Goal: Task Accomplishment & Management: Use online tool/utility

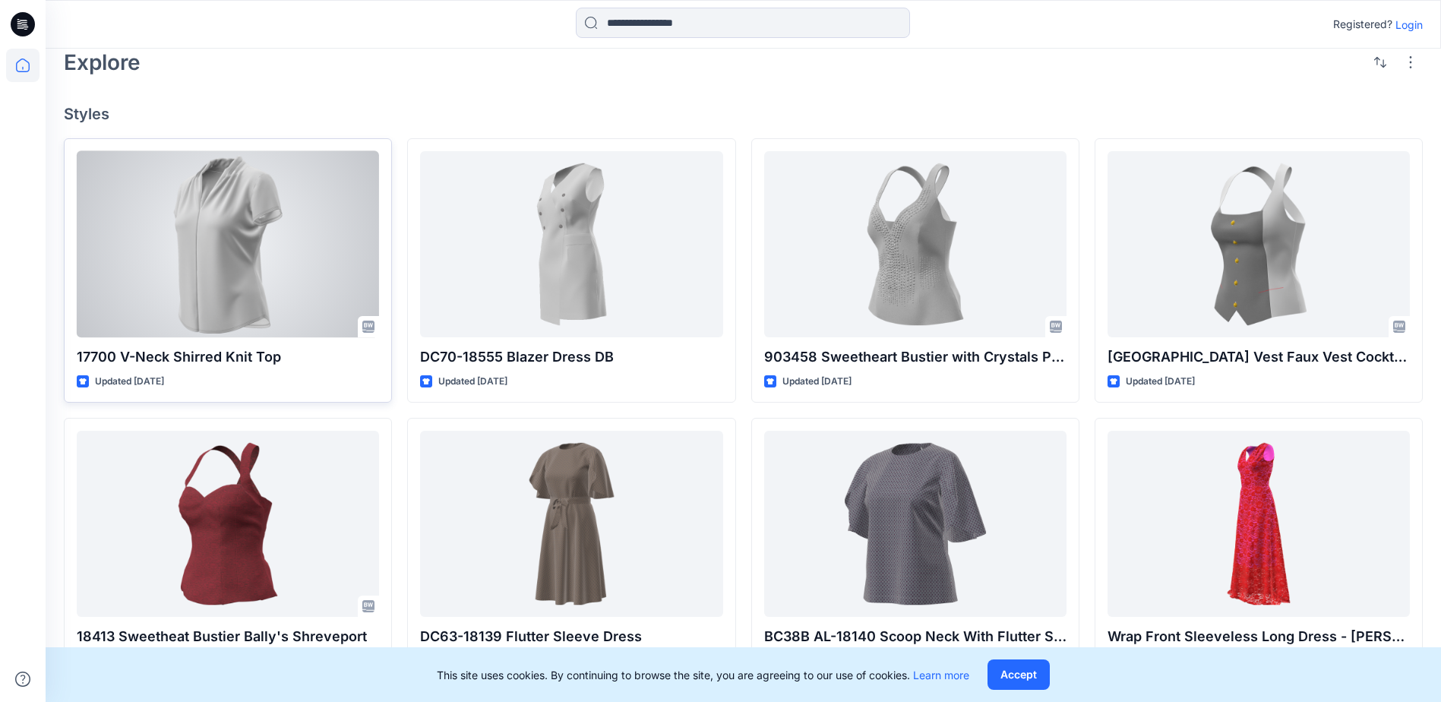
scroll to position [380, 0]
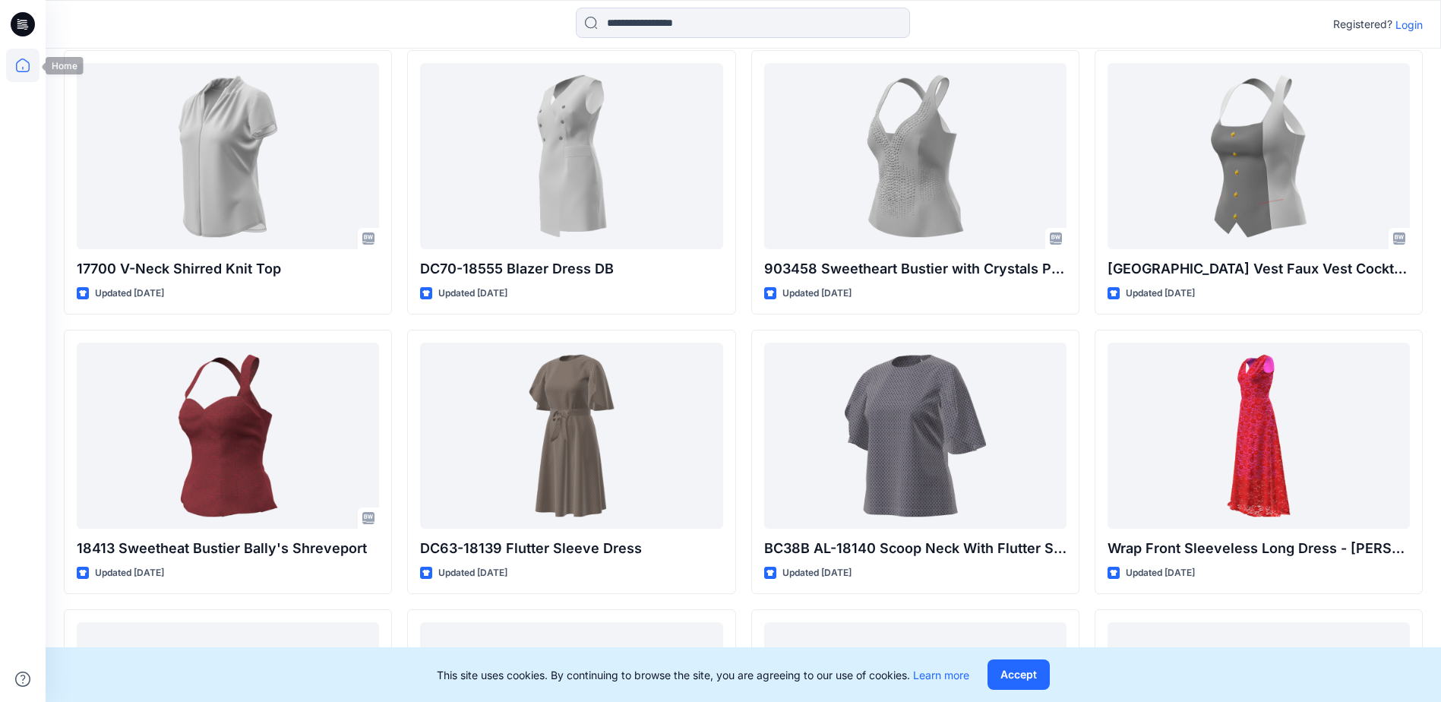
click at [16, 74] on icon at bounding box center [22, 65] width 33 height 33
click at [30, 68] on icon at bounding box center [23, 65] width 14 height 14
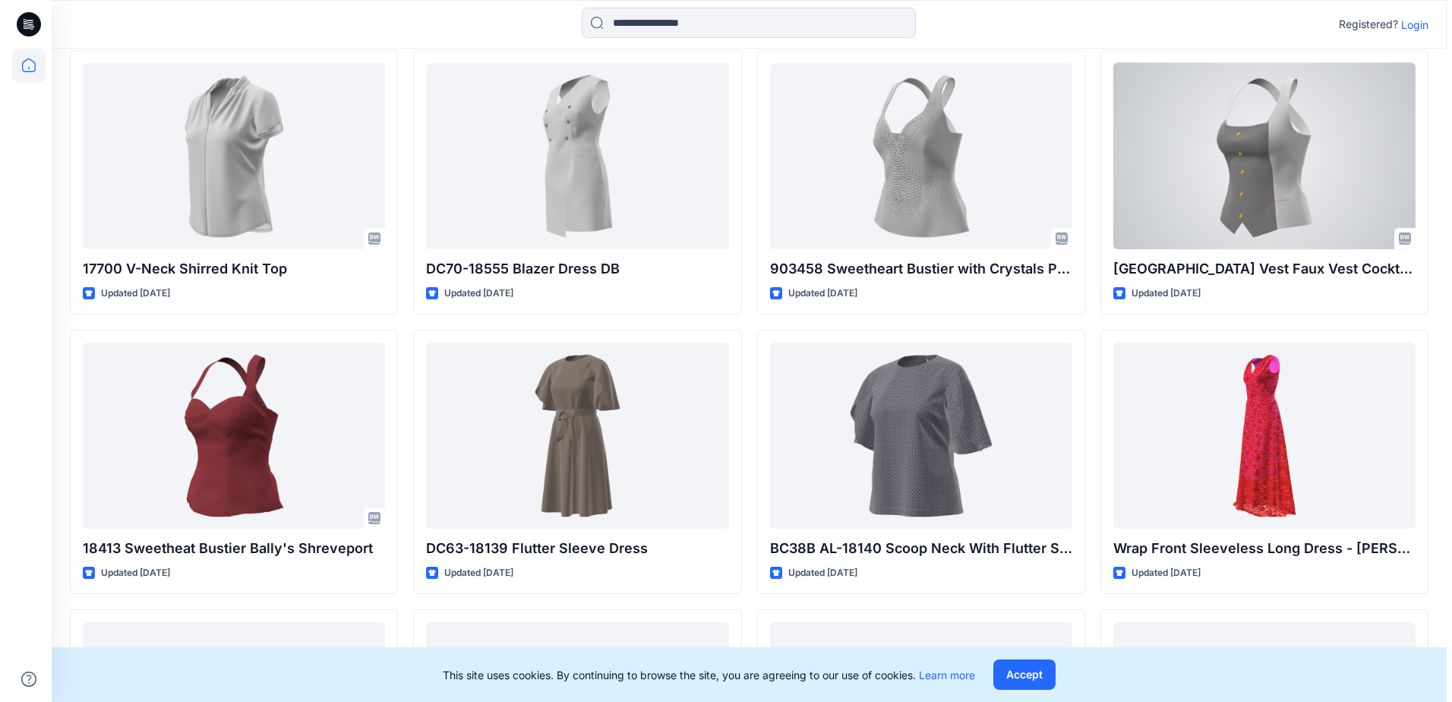
scroll to position [0, 0]
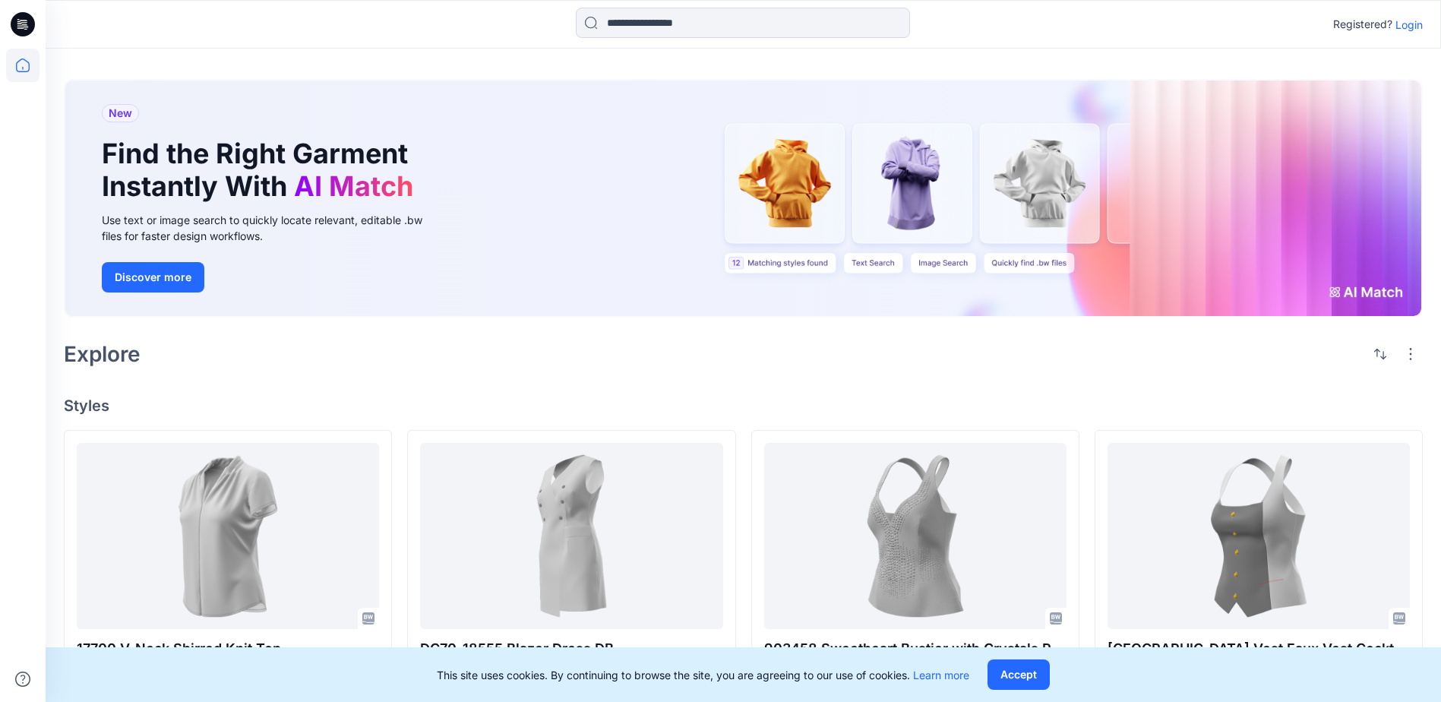
click at [1398, 24] on p "Login" at bounding box center [1408, 25] width 27 height 16
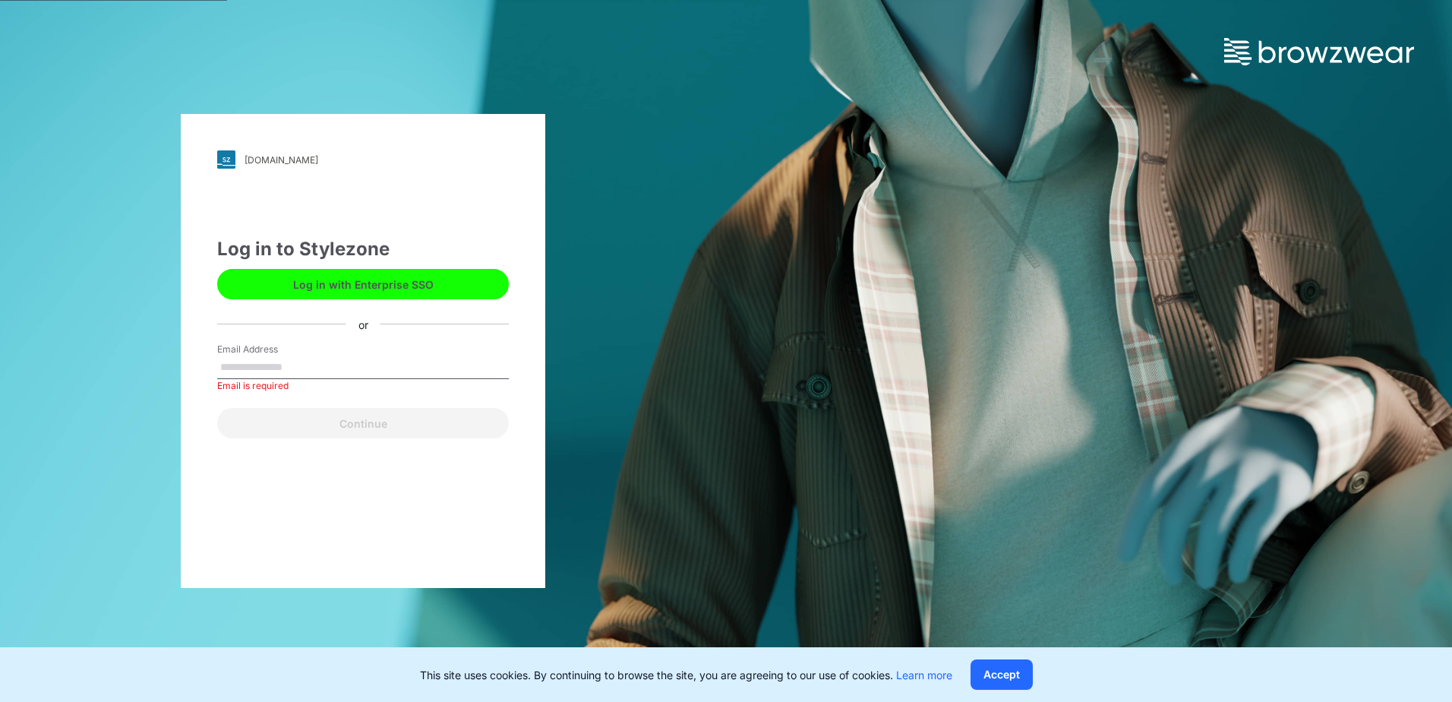
click at [391, 294] on button "Log in with Enterprise SSO" at bounding box center [363, 284] width 292 height 30
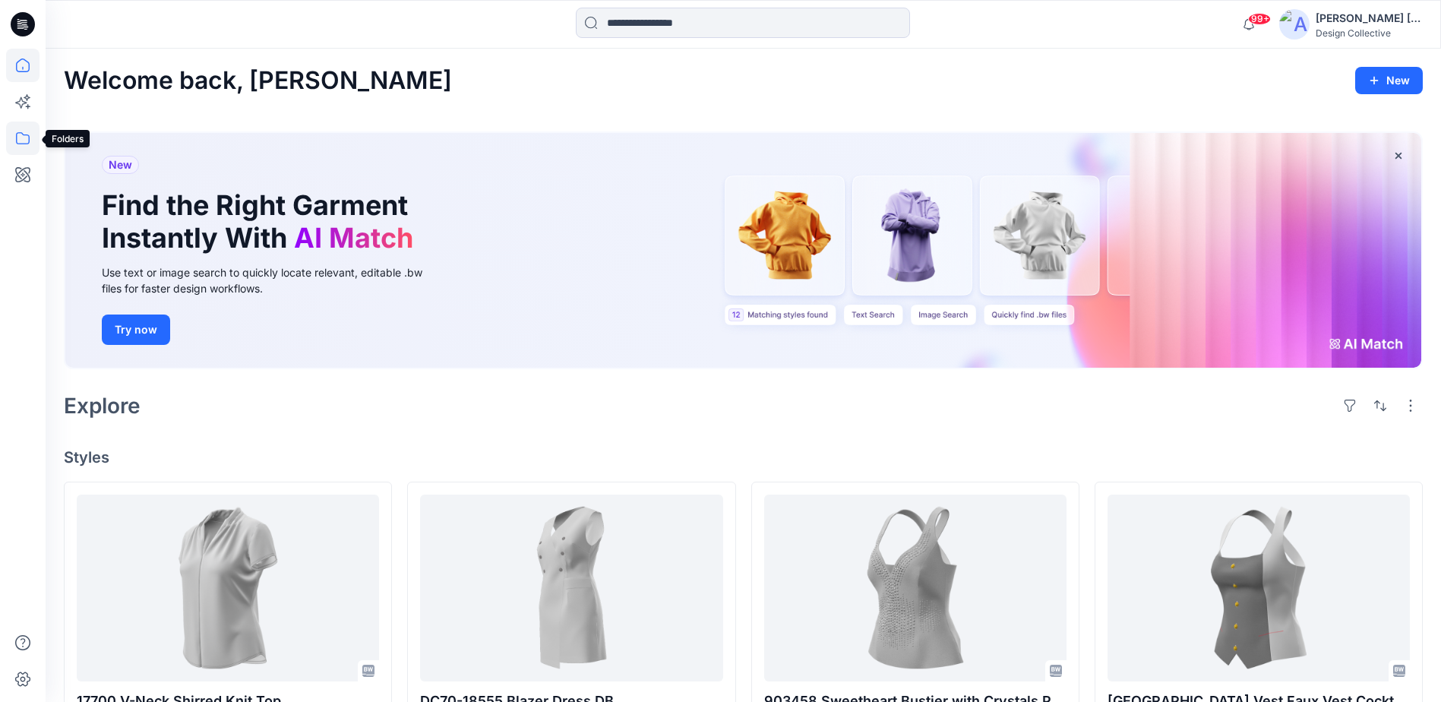
click at [22, 147] on icon at bounding box center [22, 138] width 33 height 33
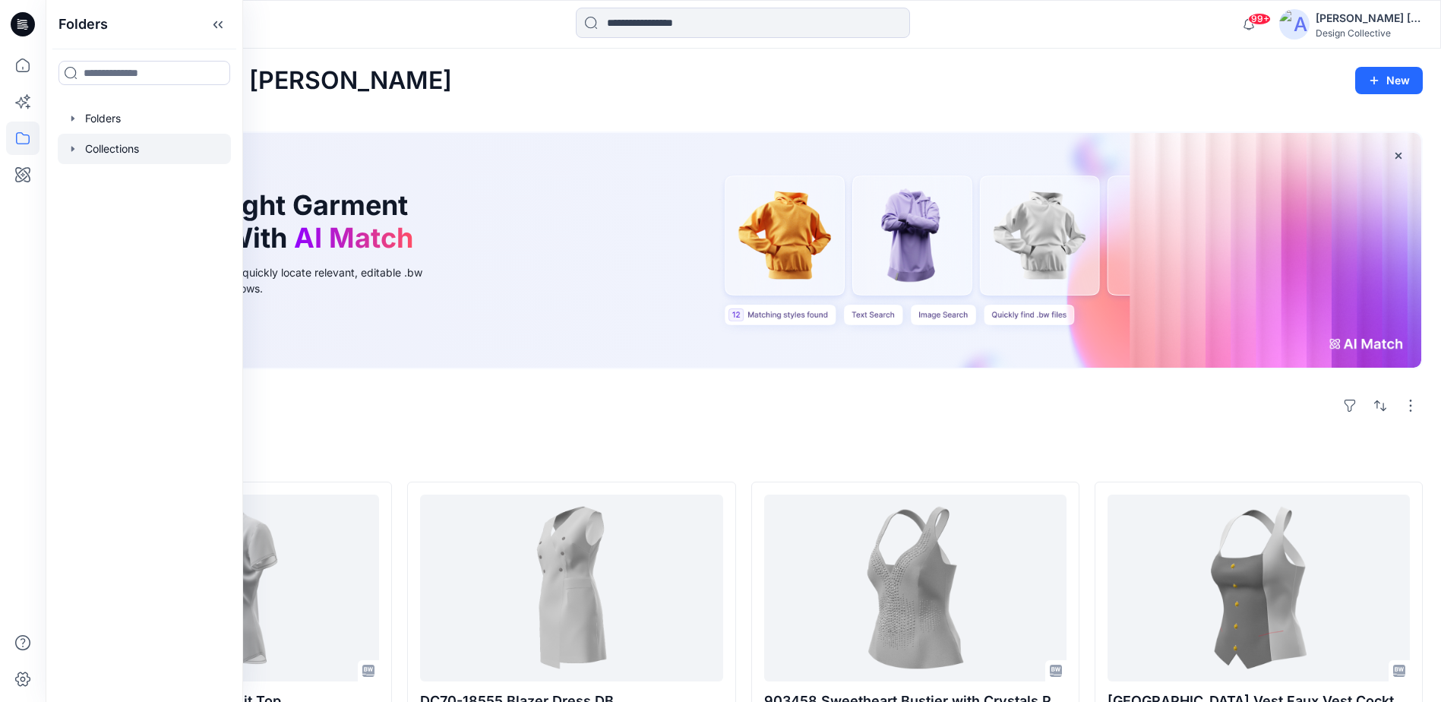
click at [97, 134] on div at bounding box center [144, 149] width 173 height 30
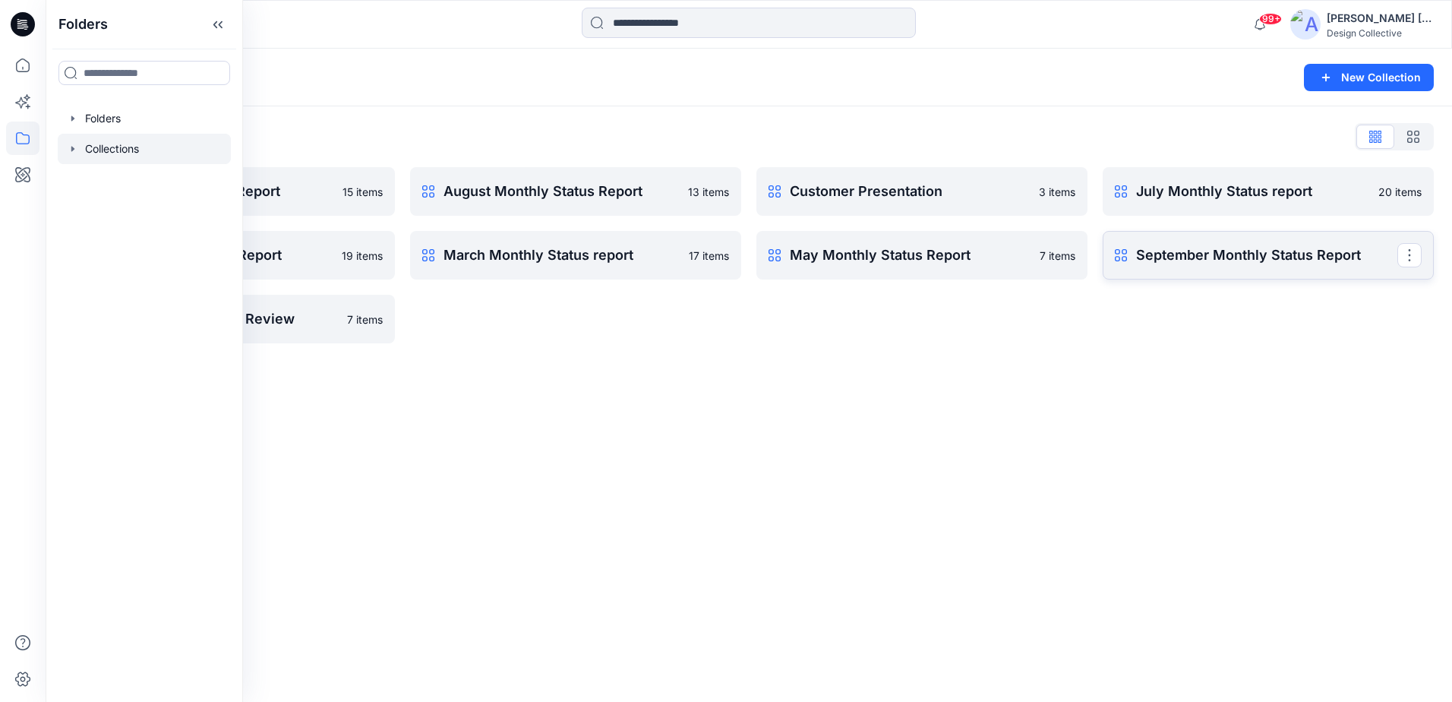
click at [1153, 245] on p "September Monthly Status Report" at bounding box center [1266, 255] width 261 height 21
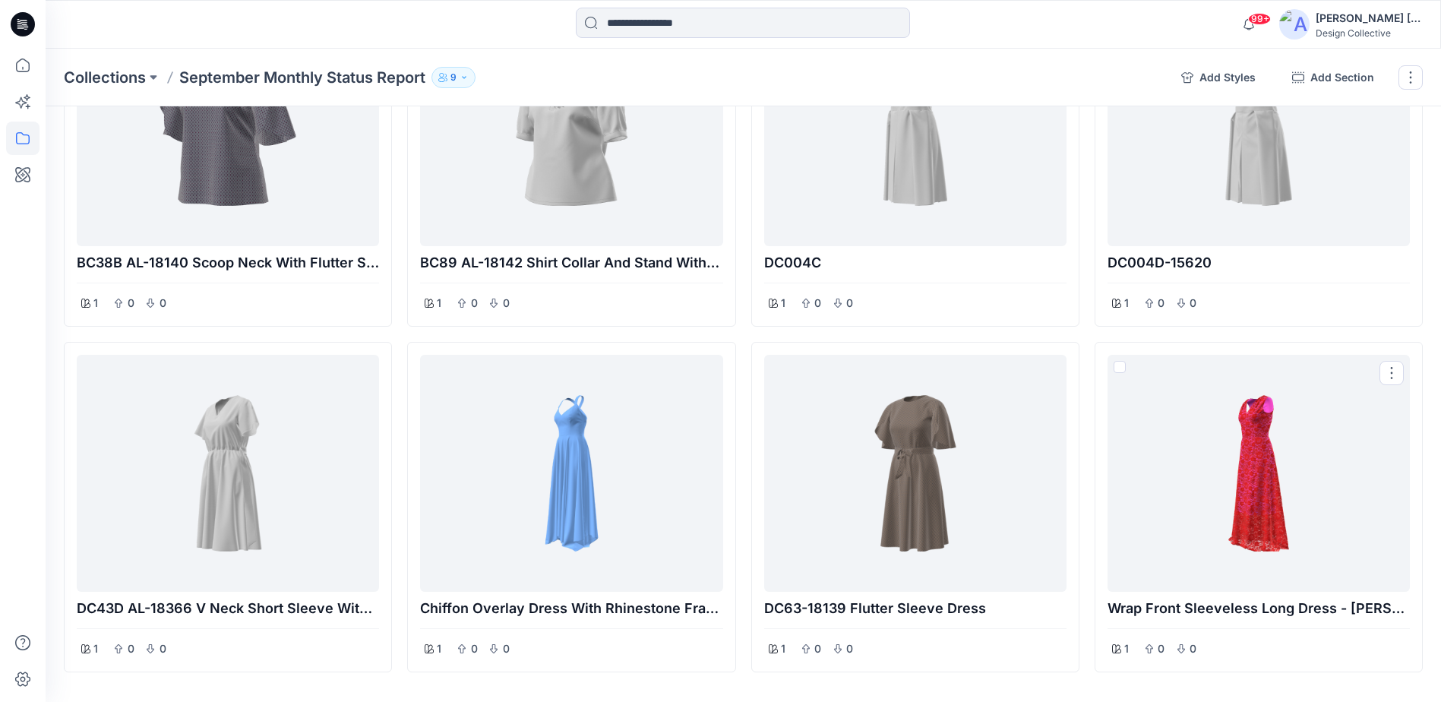
scroll to position [380, 0]
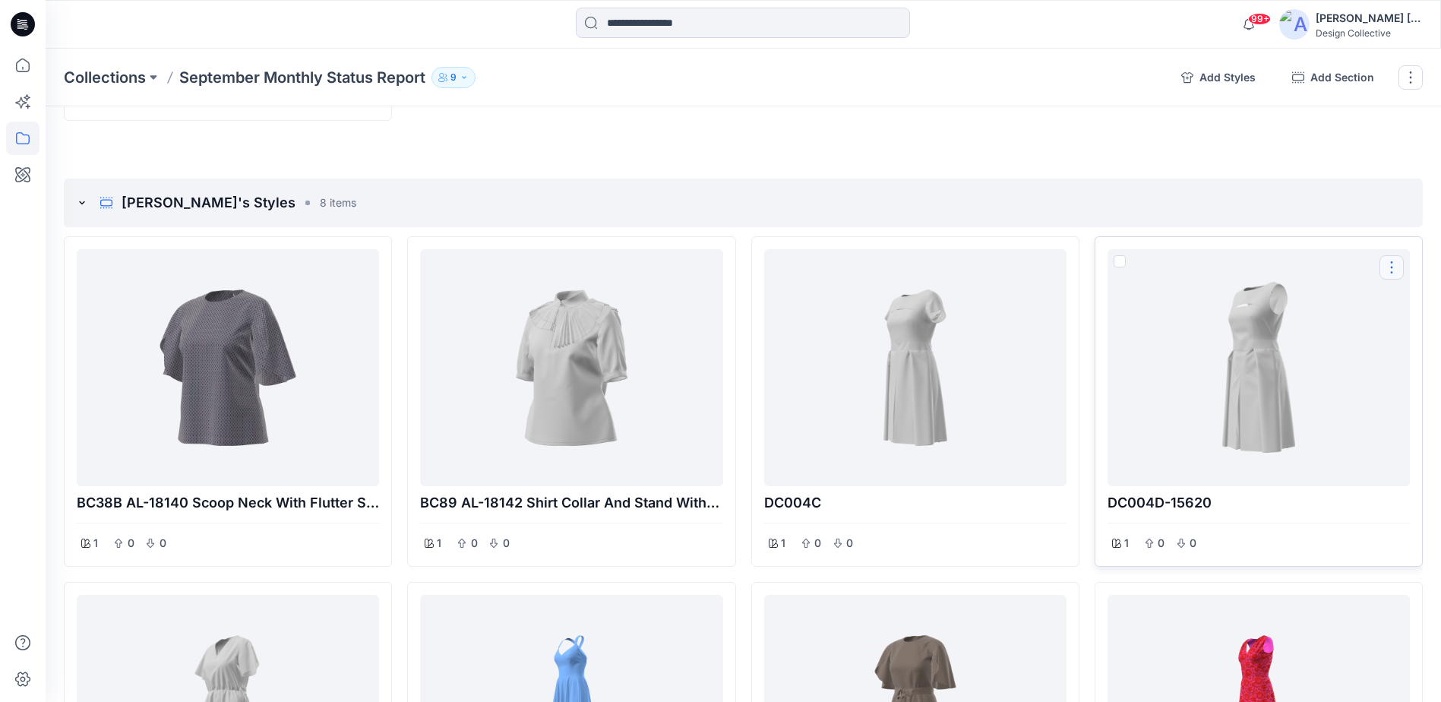
click at [1392, 267] on button "Options" at bounding box center [1391, 267] width 24 height 24
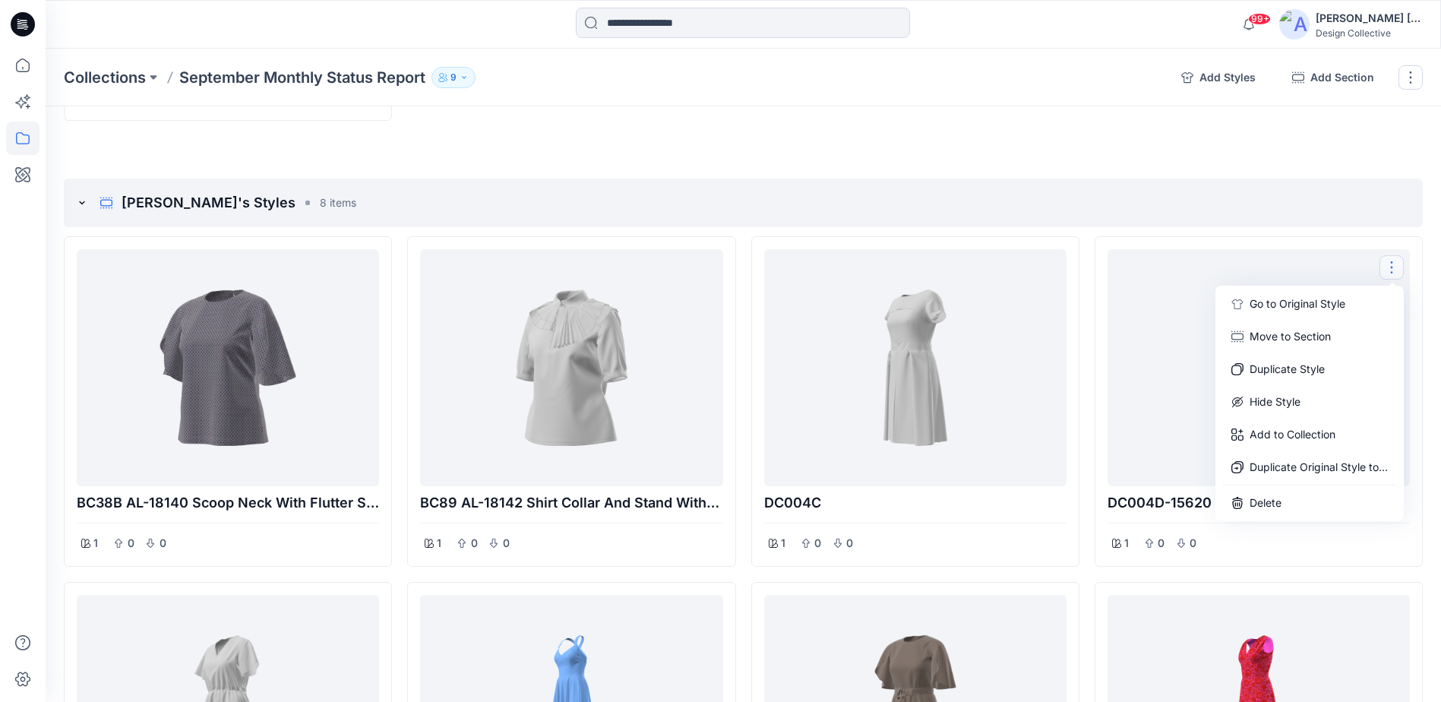
click at [1330, 229] on div "Carla's Styles 8 items BC38B AL-18140 Scoop Neck With Flutter Sleeve 1 0 0 DC43…" at bounding box center [743, 572] width 1359 height 788
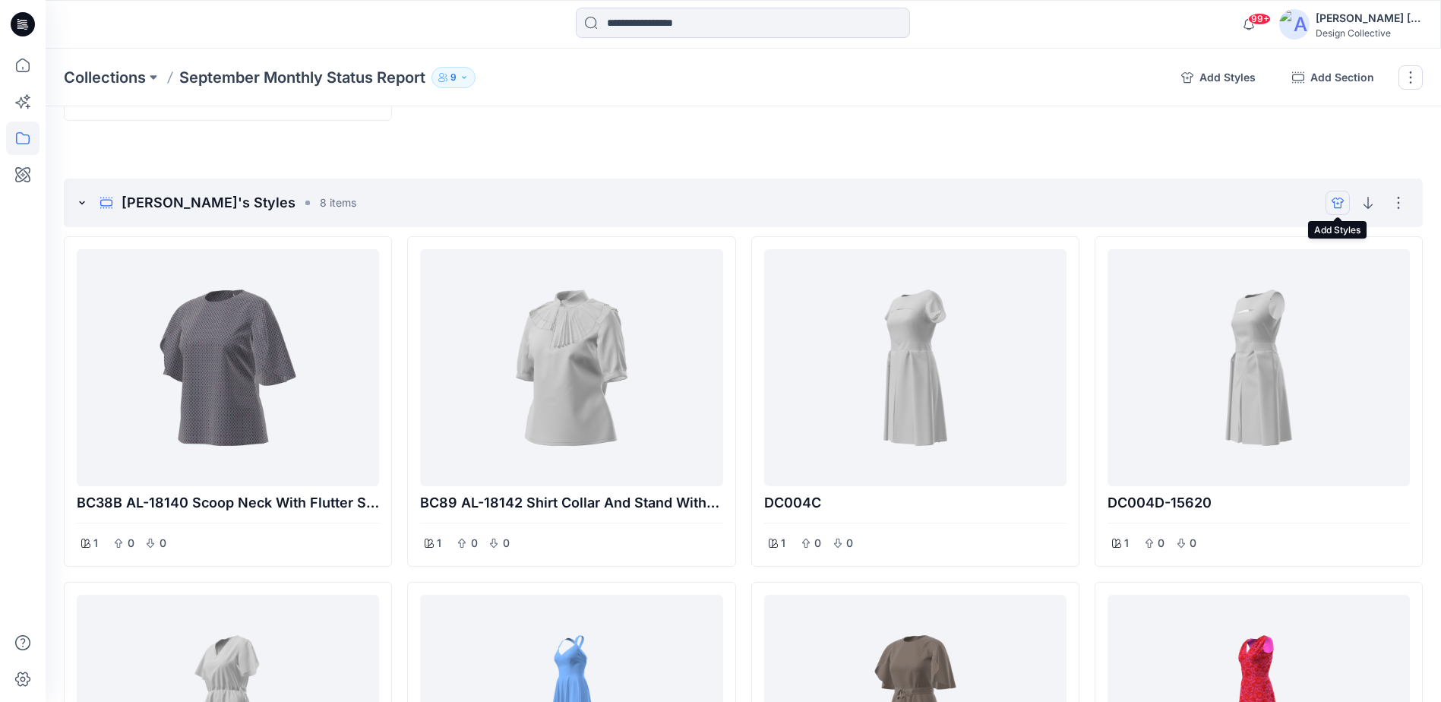
click at [1328, 210] on button "add styles" at bounding box center [1337, 203] width 24 height 24
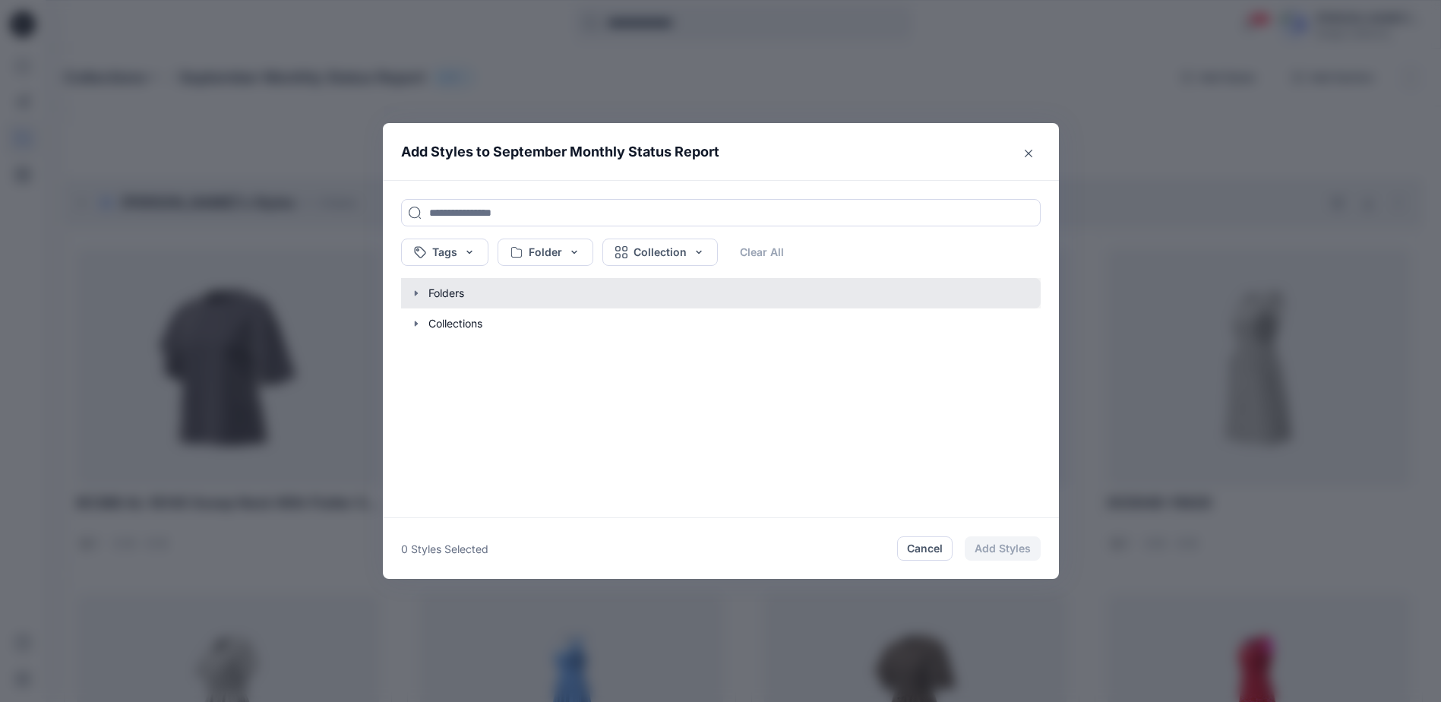
click at [487, 295] on button "button" at bounding box center [713, 293] width 655 height 30
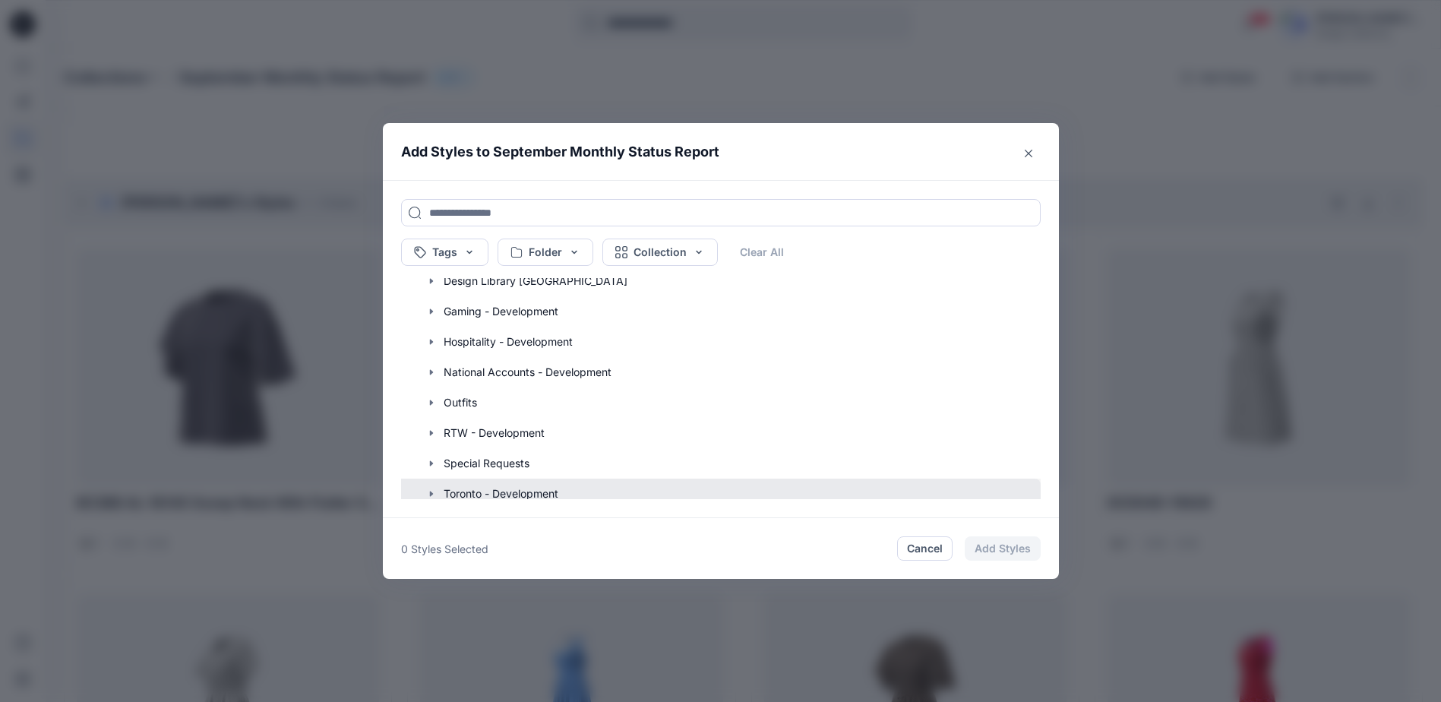
scroll to position [326, 0]
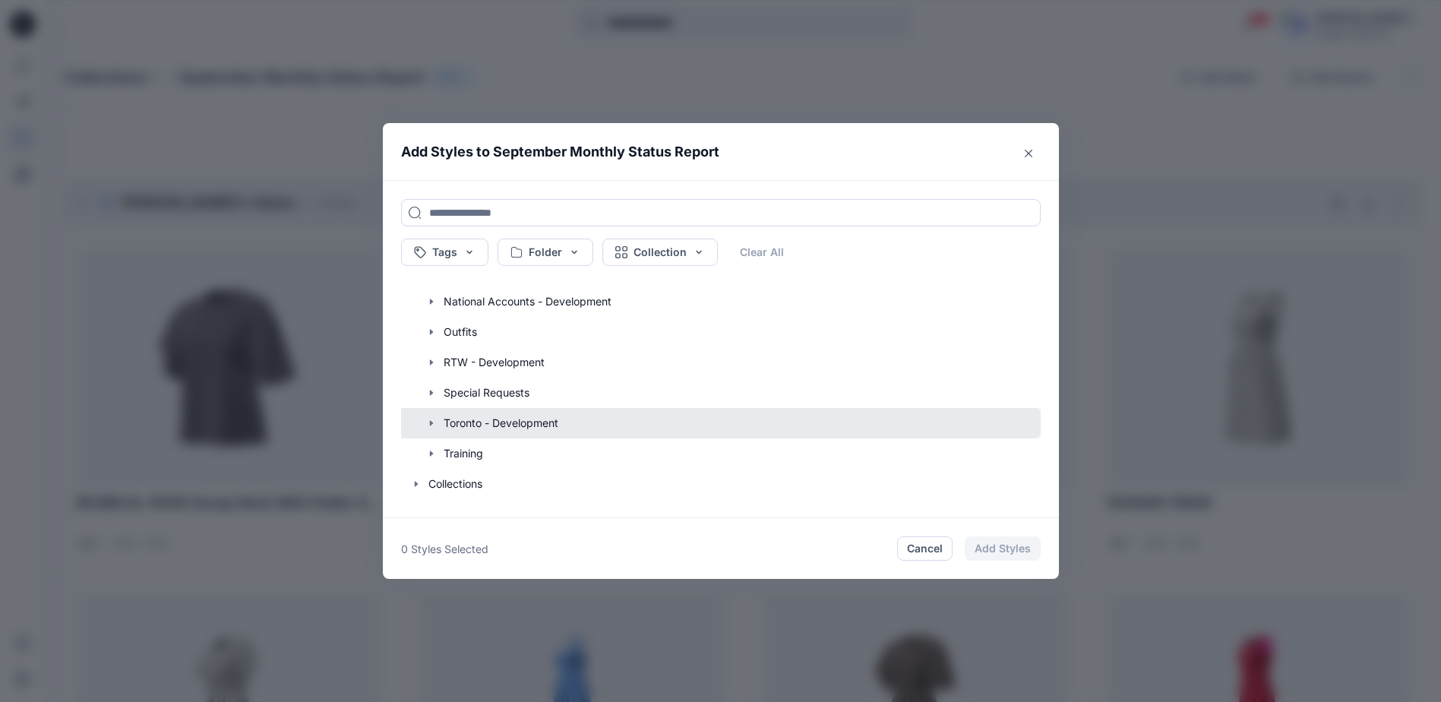
click at [446, 415] on button "button" at bounding box center [713, 423] width 655 height 30
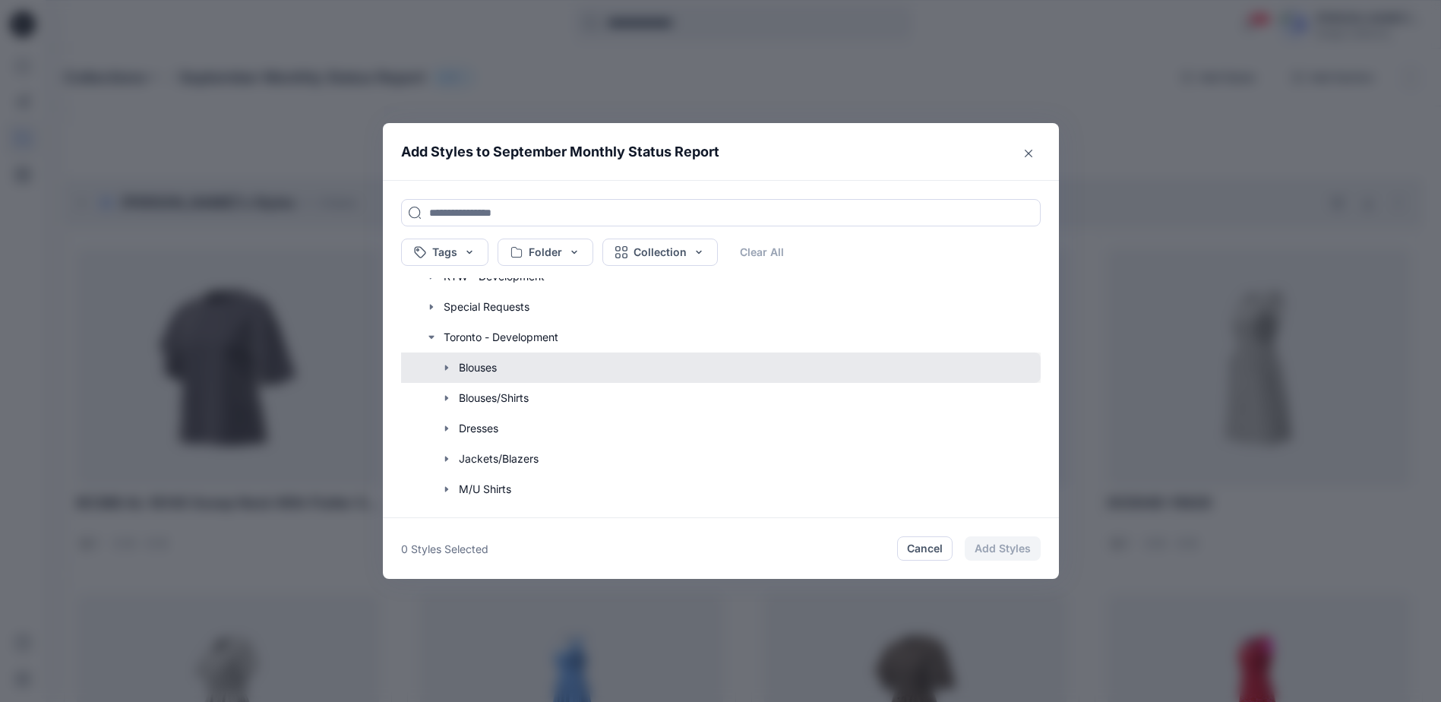
scroll to position [478, 0]
click at [468, 371] on button "button" at bounding box center [713, 362] width 655 height 30
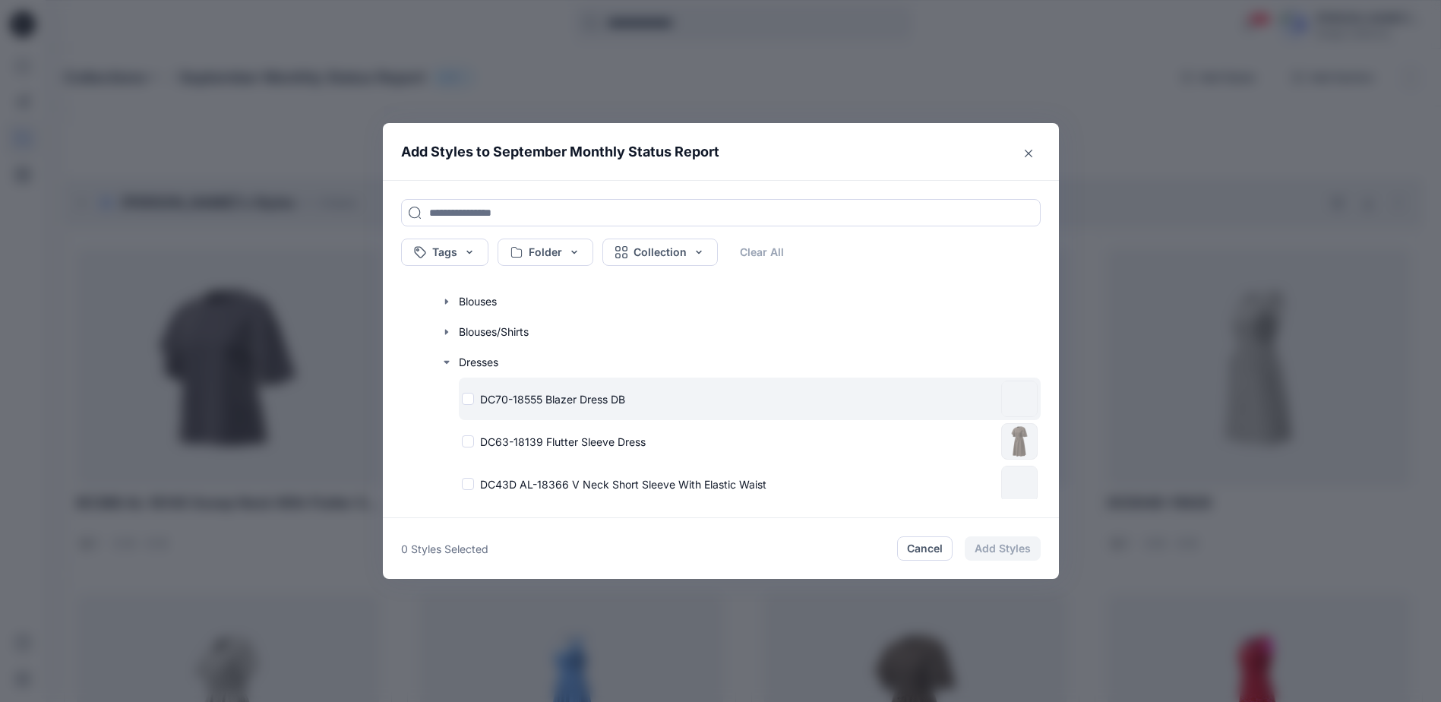
click at [476, 400] on div "DC70-18555 Blazer Dress DB" at bounding box center [728, 399] width 533 height 16
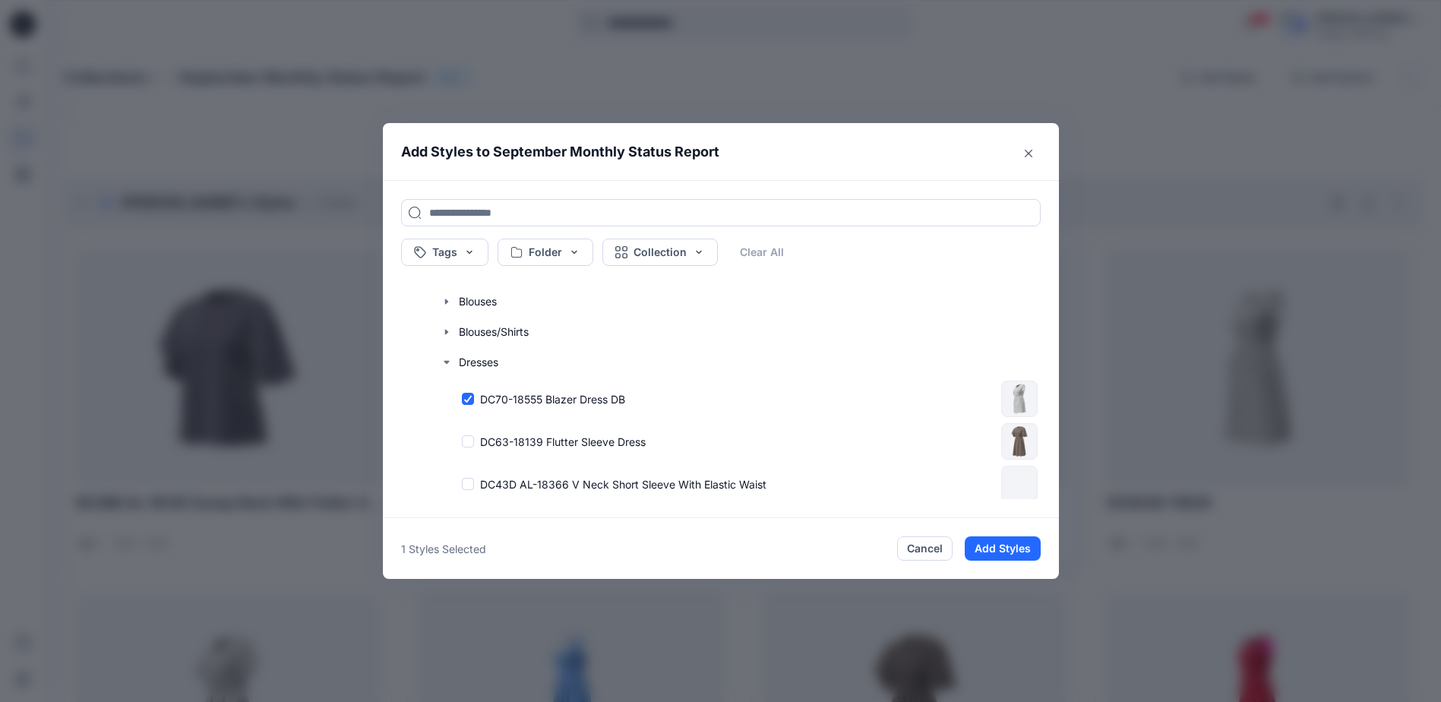
click at [982, 549] on button "Add Styles" at bounding box center [1003, 548] width 76 height 24
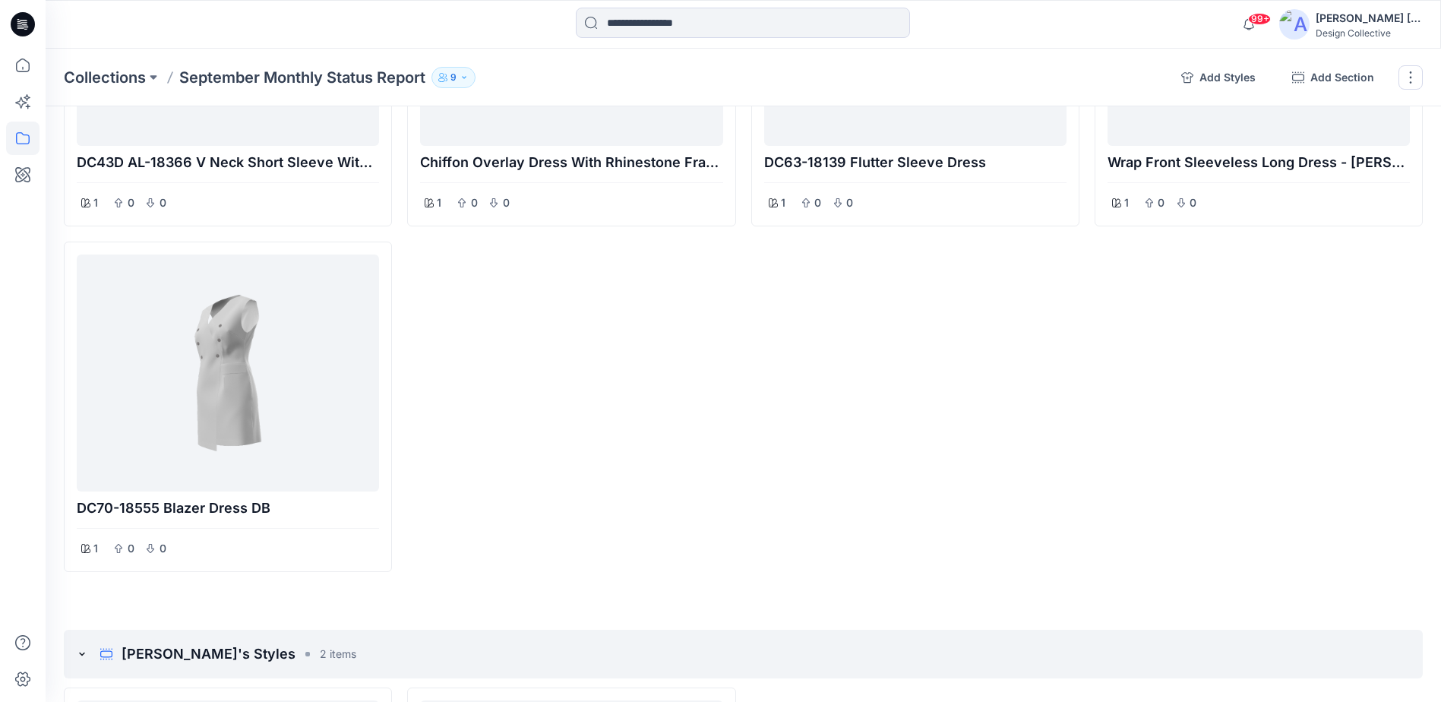
scroll to position [1121, 0]
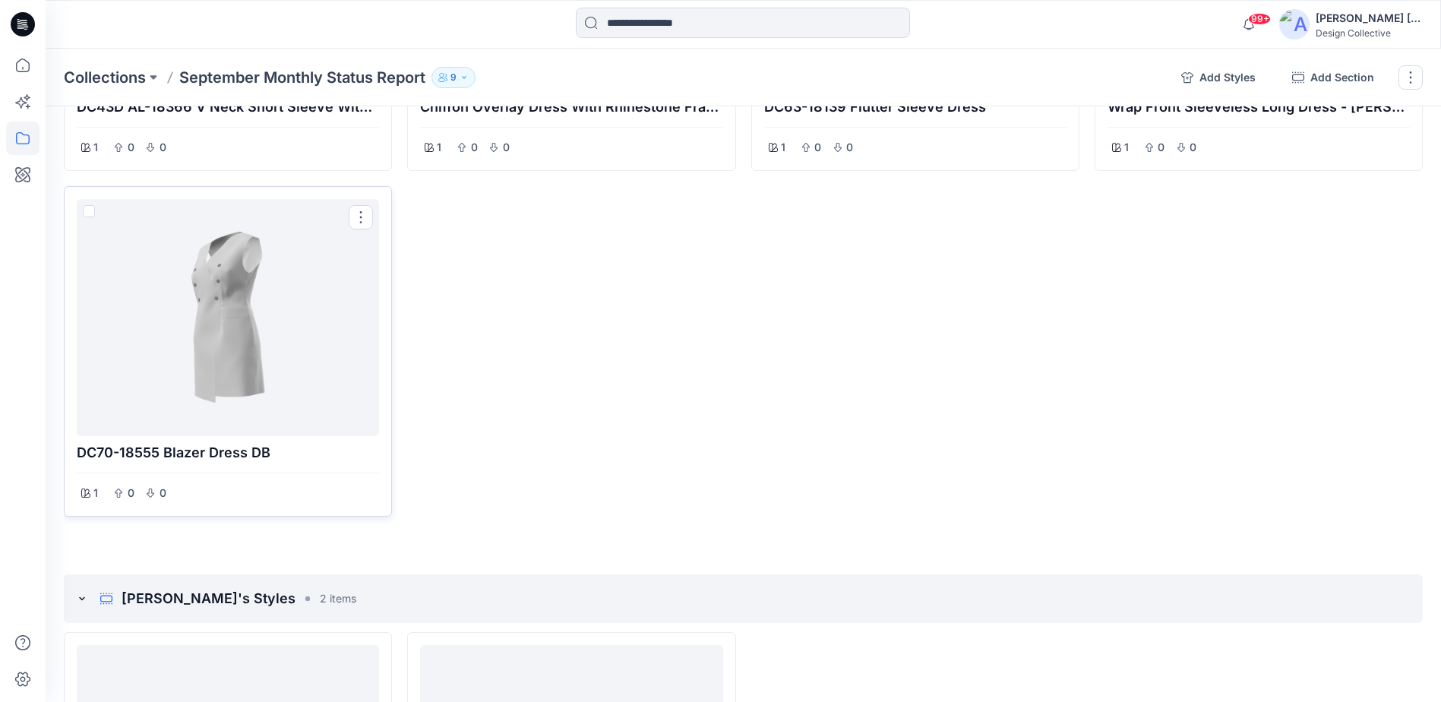
click at [355, 362] on div at bounding box center [228, 317] width 290 height 225
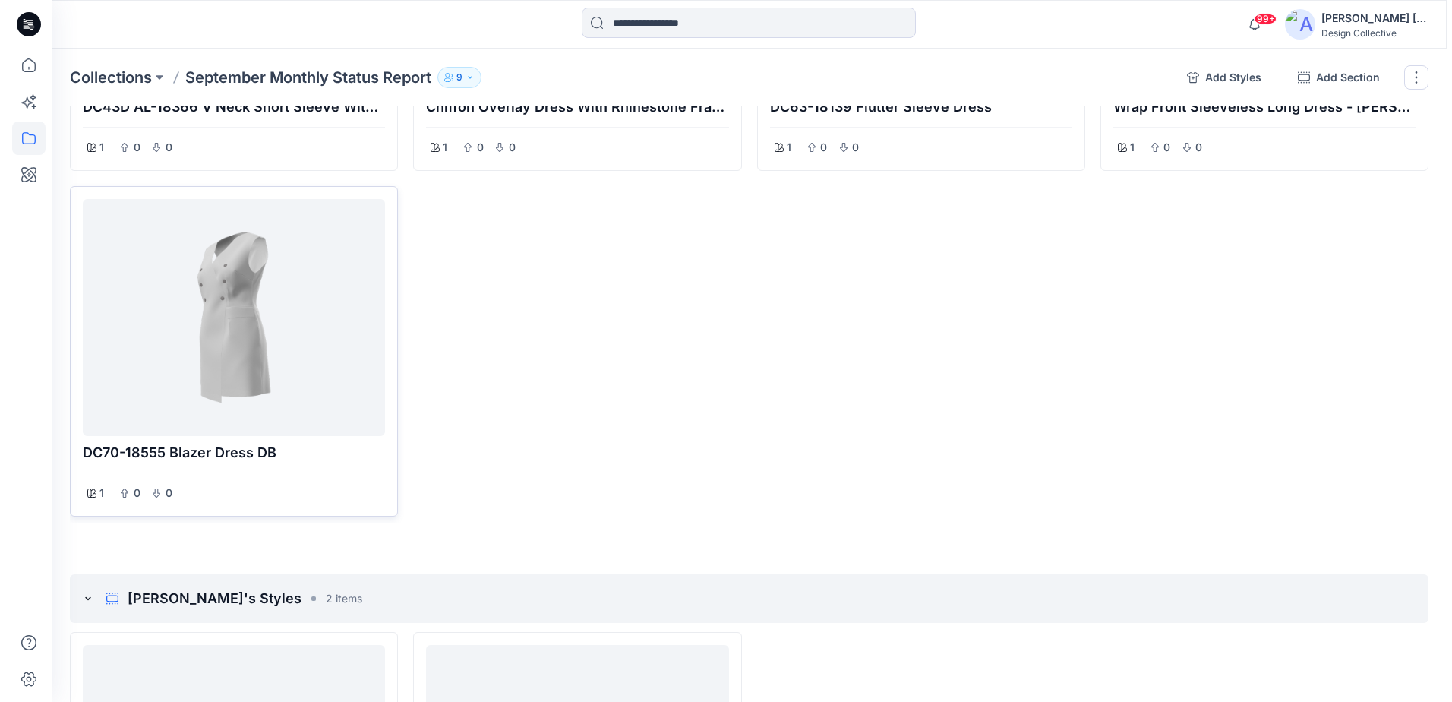
scroll to position [1120, 0]
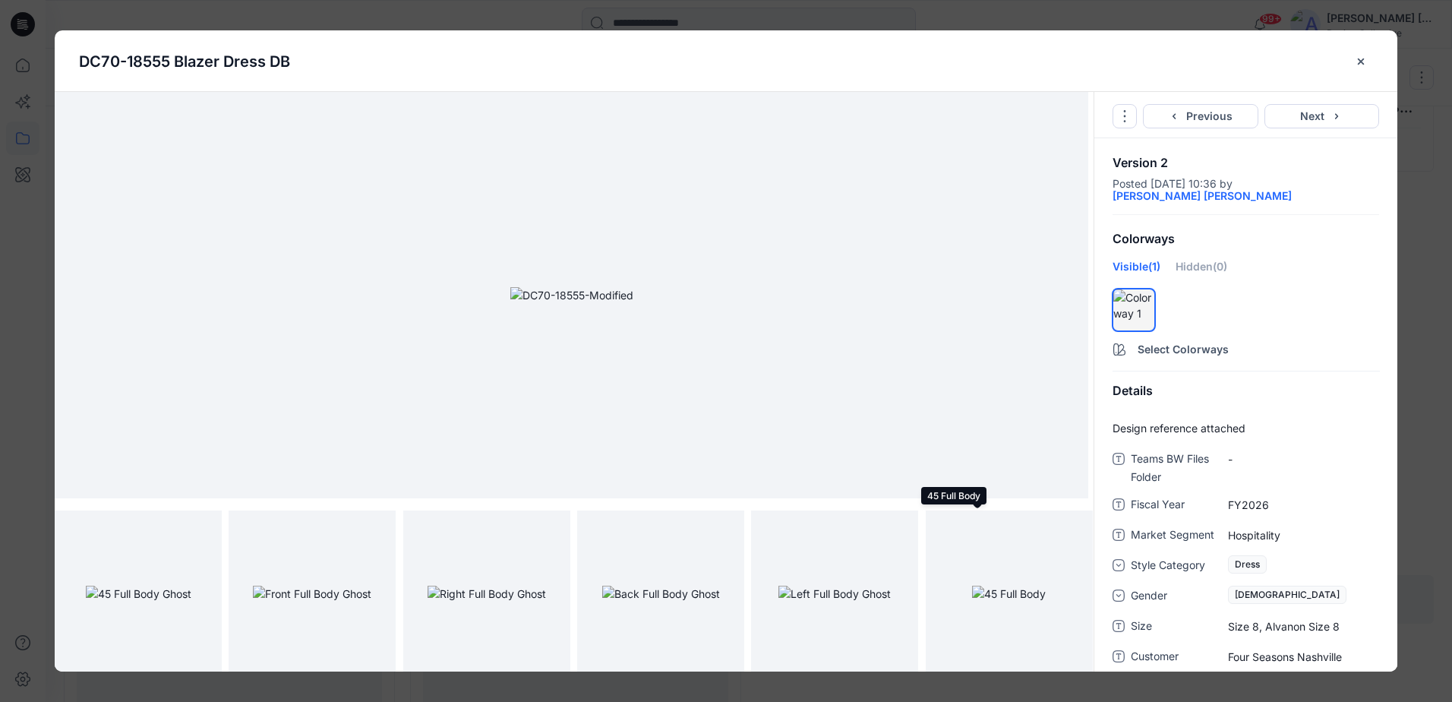
click at [702, 599] on img at bounding box center [661, 594] width 118 height 16
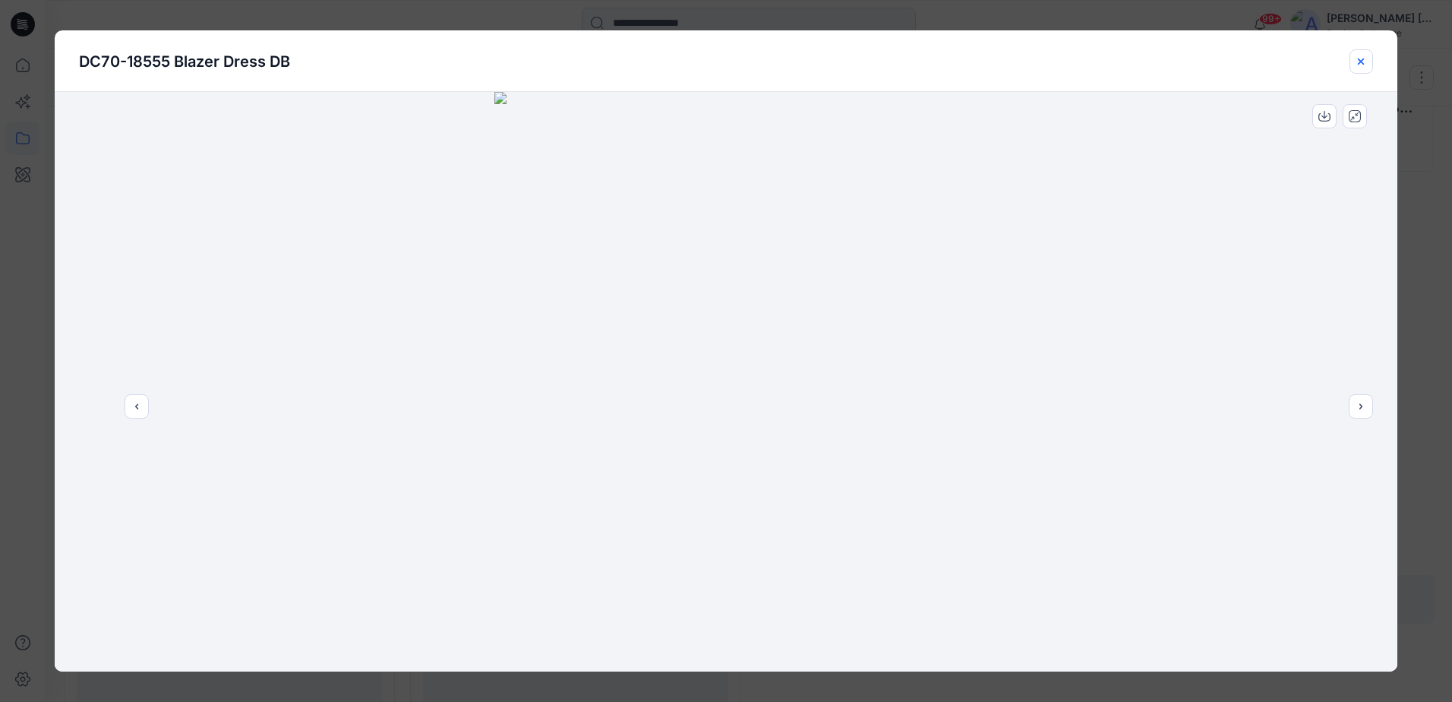
click at [1363, 59] on icon "close-btn" at bounding box center [1361, 61] width 6 height 6
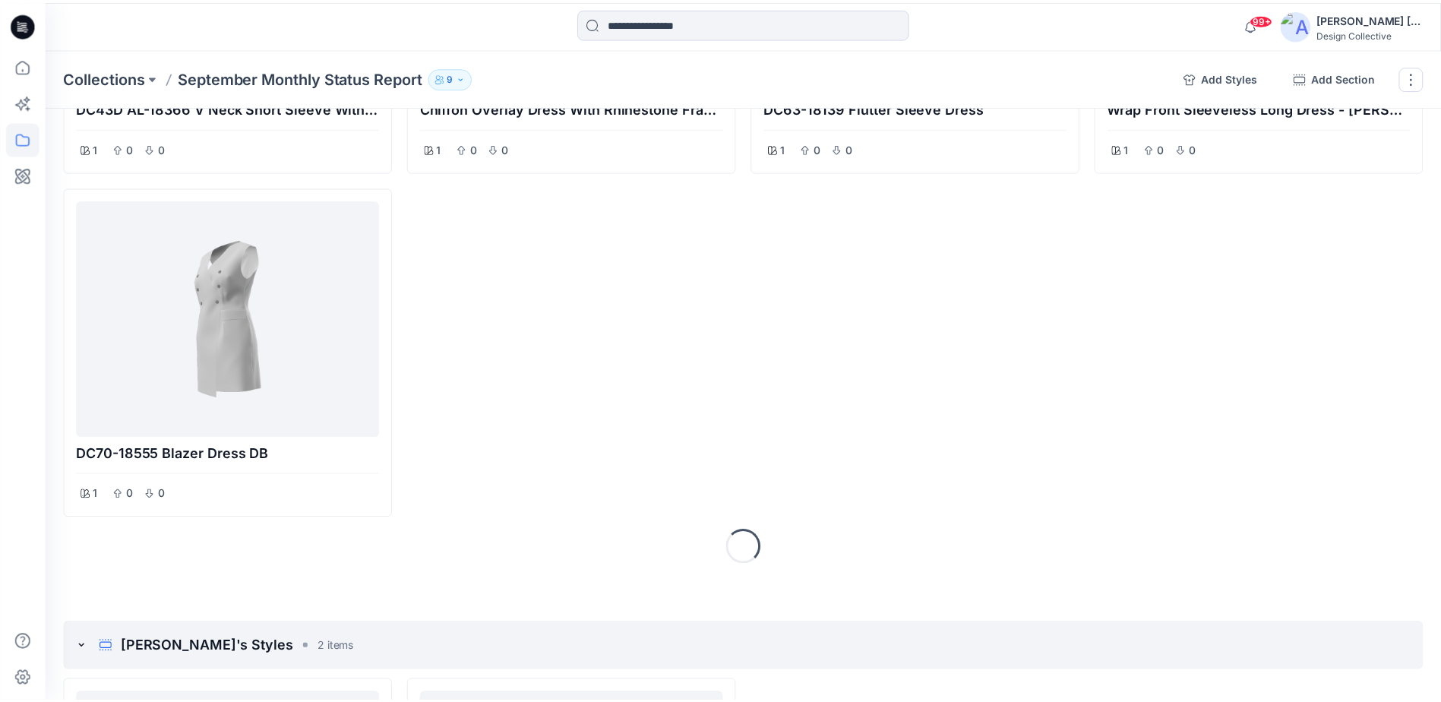
scroll to position [1121, 0]
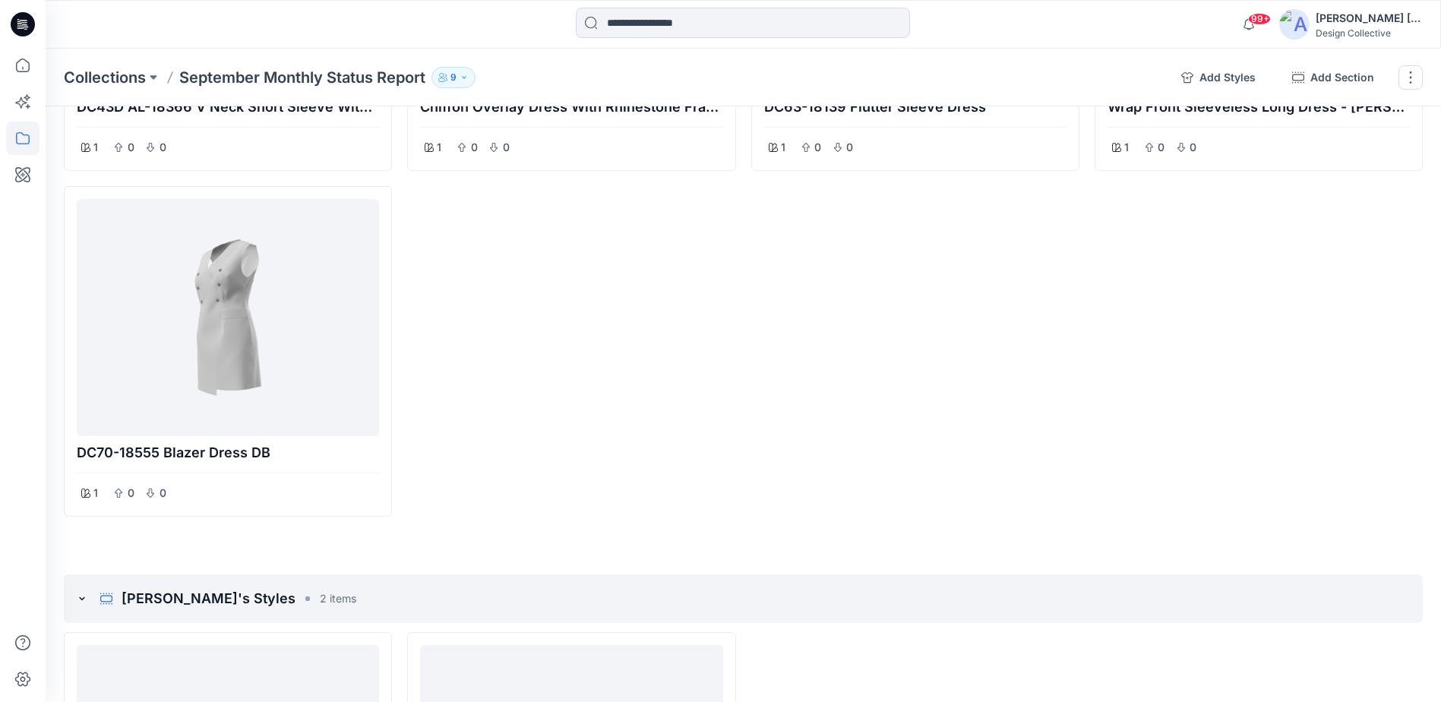
click at [569, 419] on div "BC89 AL-18142 Shirt Collar And stand With Double Layer Pleated Yokes 1 0 0 Chif…" at bounding box center [571, 6] width 328 height 1022
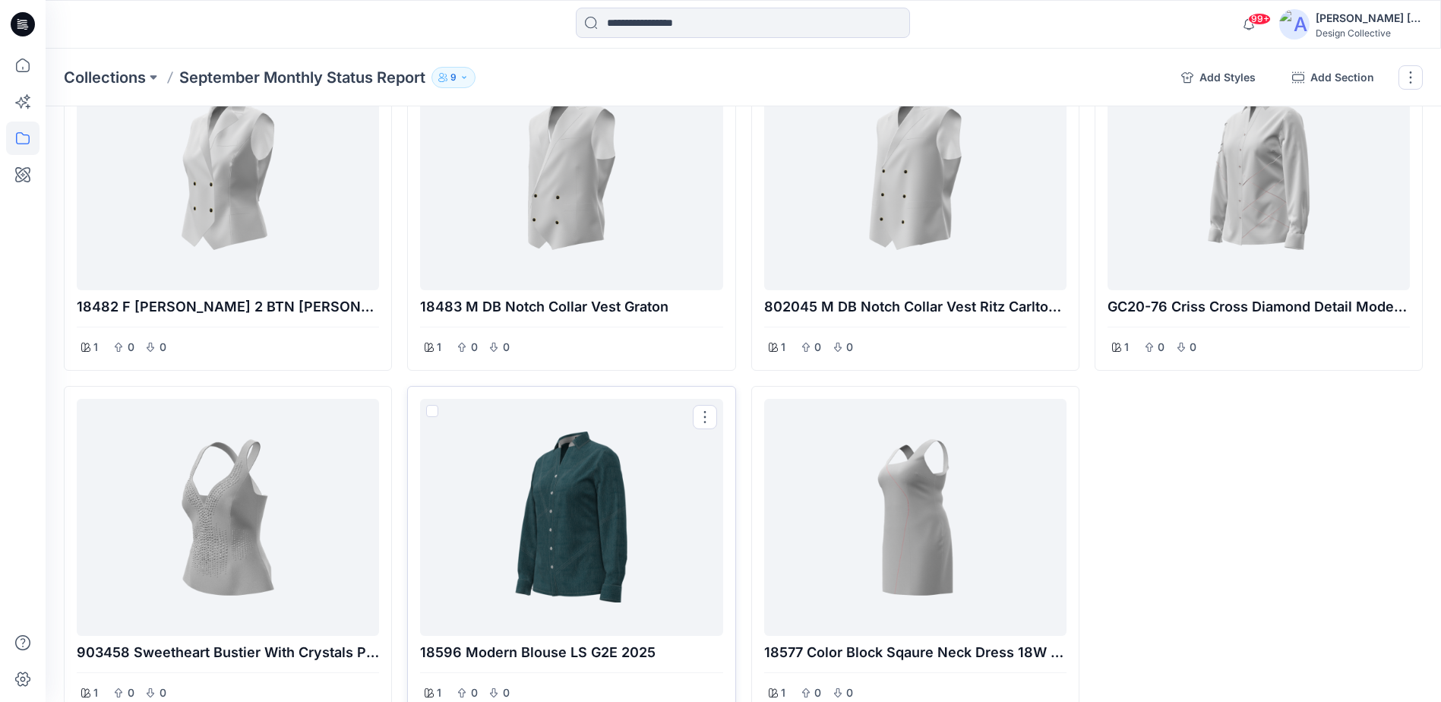
scroll to position [3040, 0]
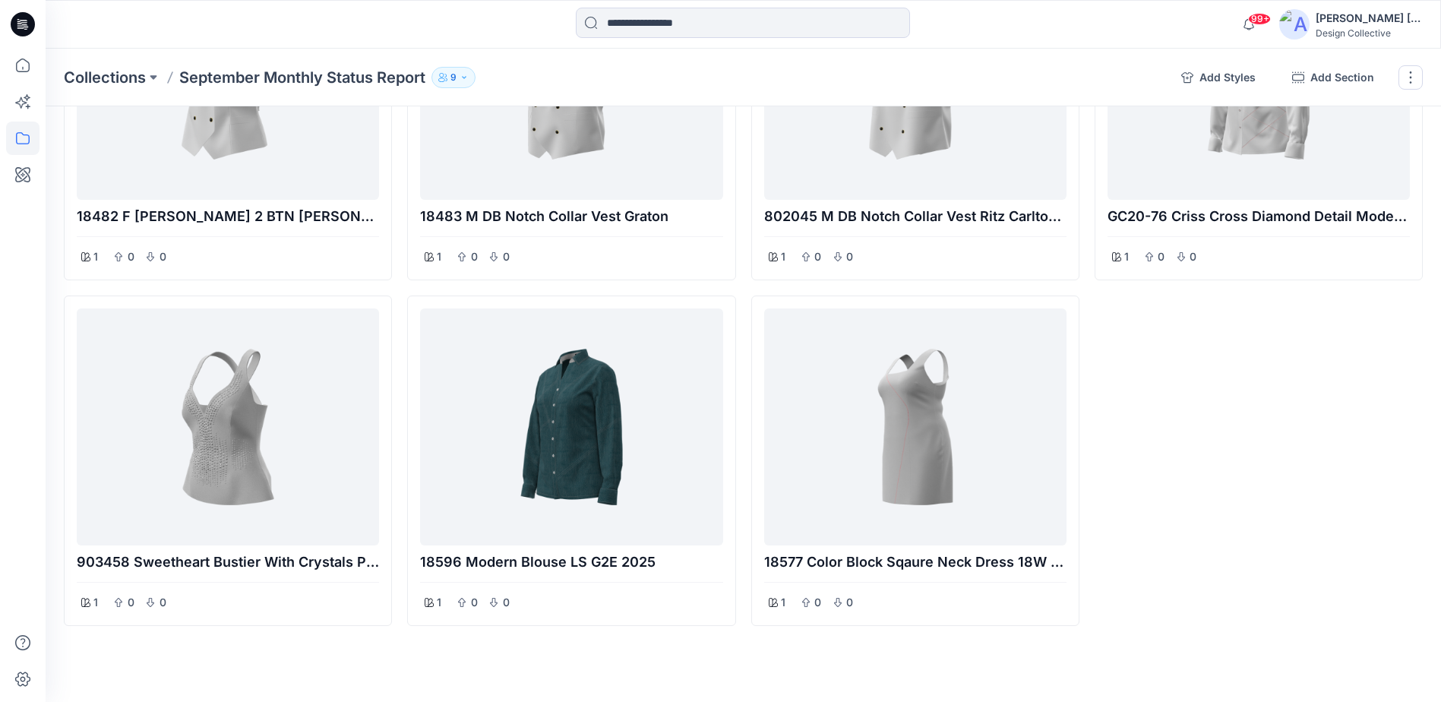
click at [1312, 521] on div "GC20-39 SS Criss Cross Diamond Details Modern Shirt 1 0 0 GC20-76 Criss Cross D…" at bounding box center [1259, 115] width 328 height 1022
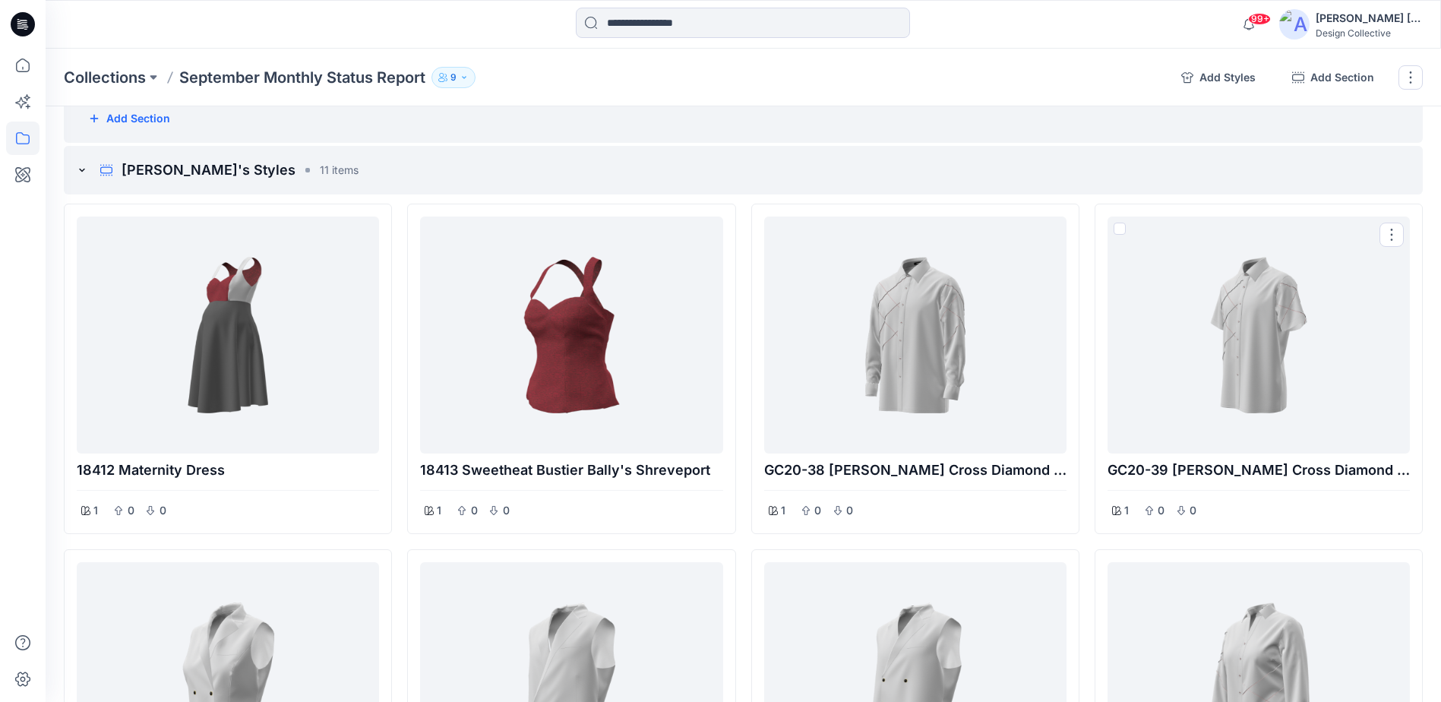
scroll to position [2281, 0]
